Goal: Contribute content: Contribute content

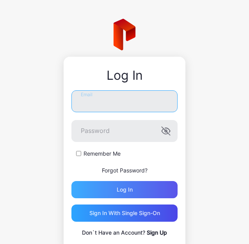
type input "**********"
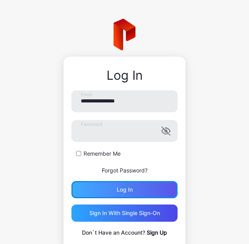
click at [125, 187] on div "Log in" at bounding box center [125, 189] width 16 height 6
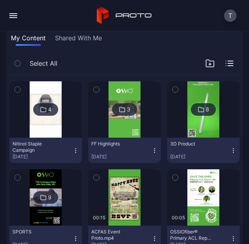
scroll to position [57, 0]
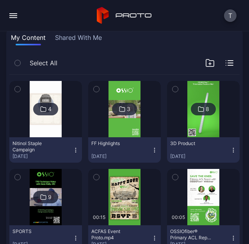
click at [231, 150] on icon "button" at bounding box center [234, 150] width 6 height 6
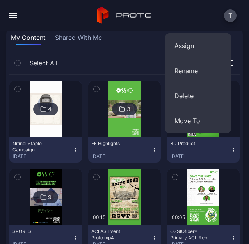
click at [210, 143] on div "3D Product [DATE]" at bounding box center [200, 149] width 60 height 19
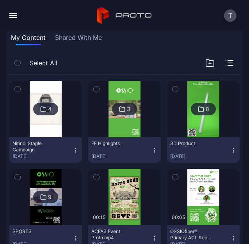
click at [204, 97] on img at bounding box center [204, 109] width 32 height 56
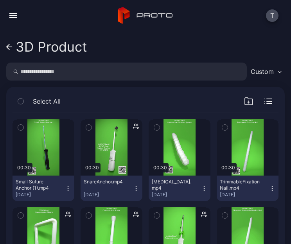
click at [16, 16] on div "button" at bounding box center [13, 15] width 8 height 1
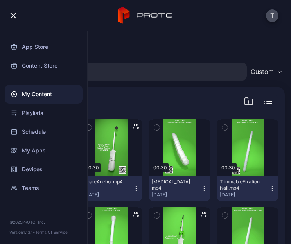
click at [35, 92] on div "My Content" at bounding box center [44, 94] width 78 height 19
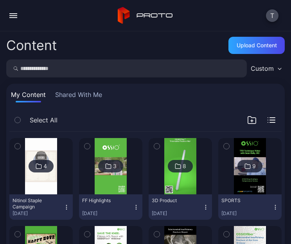
scroll to position [57, 0]
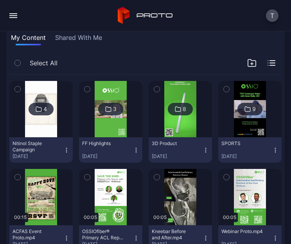
click at [247, 68] on div "Select All" at bounding box center [145, 65] width 272 height 20
click at [247, 62] on icon "button" at bounding box center [251, 62] width 9 height 9
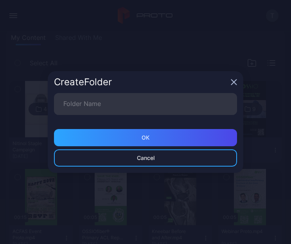
click at [236, 80] on icon "button" at bounding box center [234, 82] width 6 height 6
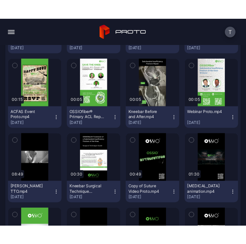
scroll to position [0, 0]
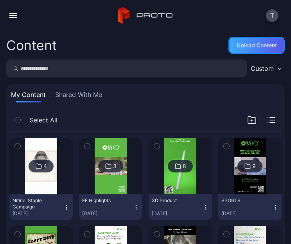
click at [249, 45] on div "Upload Content" at bounding box center [256, 45] width 40 height 6
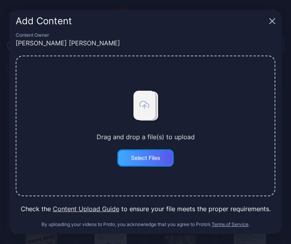
click at [133, 156] on div "Select Files" at bounding box center [145, 158] width 29 height 6
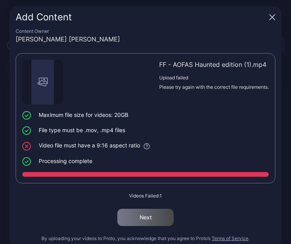
click at [249, 19] on icon "button" at bounding box center [272, 17] width 6 height 6
